Goal: Task Accomplishment & Management: Manage account settings

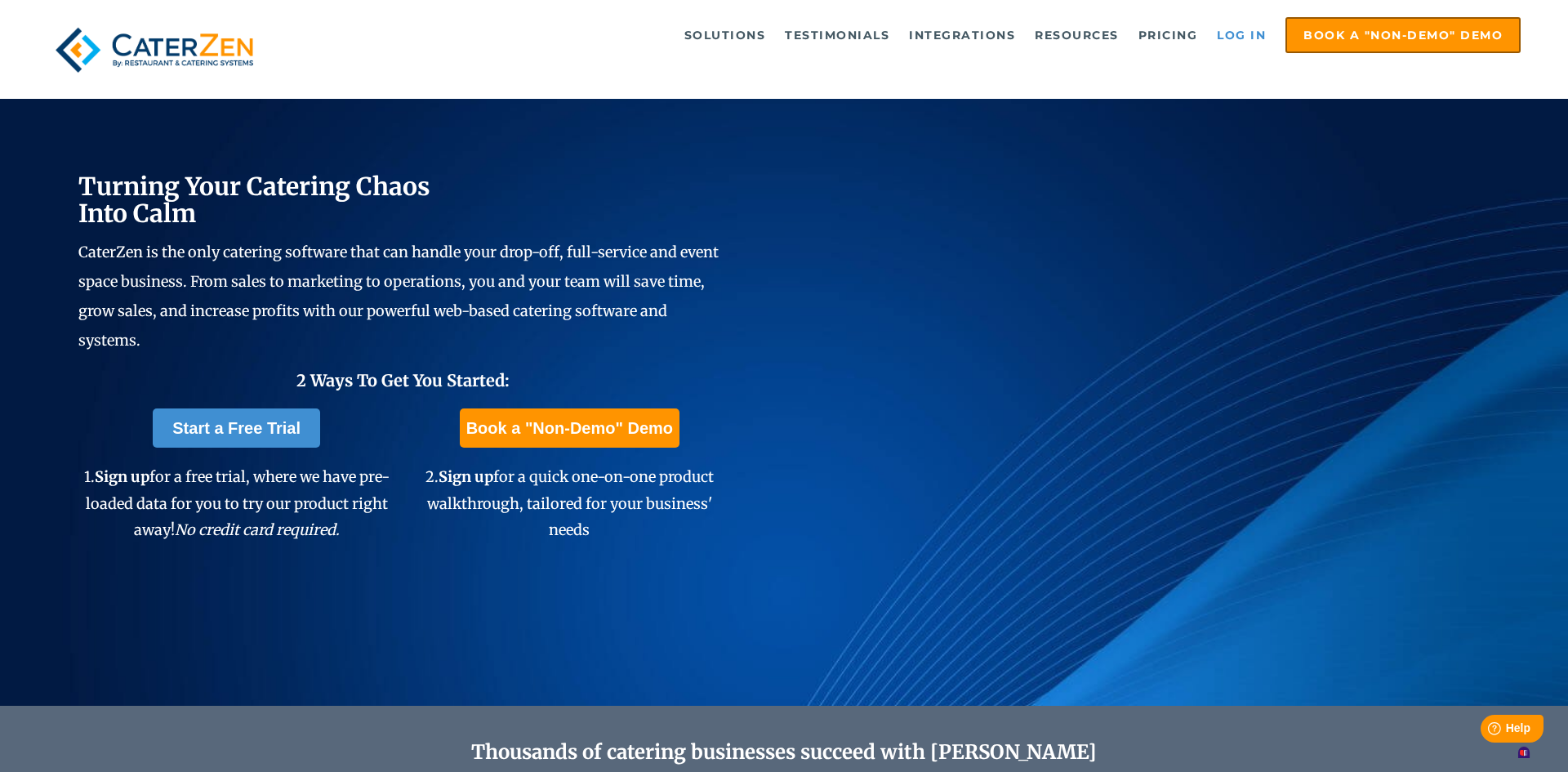
click at [1234, 36] on link "Log in" at bounding box center [1241, 35] width 66 height 33
click at [1229, 32] on link "Log in" at bounding box center [1241, 35] width 66 height 33
click at [1246, 35] on link "Log in" at bounding box center [1241, 35] width 66 height 33
click at [1234, 35] on link "Log in" at bounding box center [1241, 35] width 66 height 33
